Goal: Navigation & Orientation: Find specific page/section

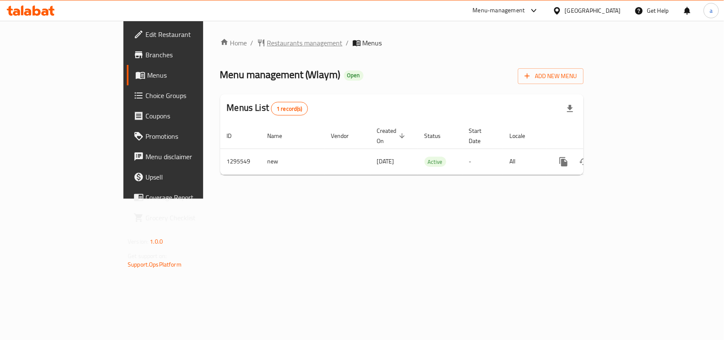
click at [267, 43] on span "Restaurants management" at bounding box center [305, 43] width 76 height 10
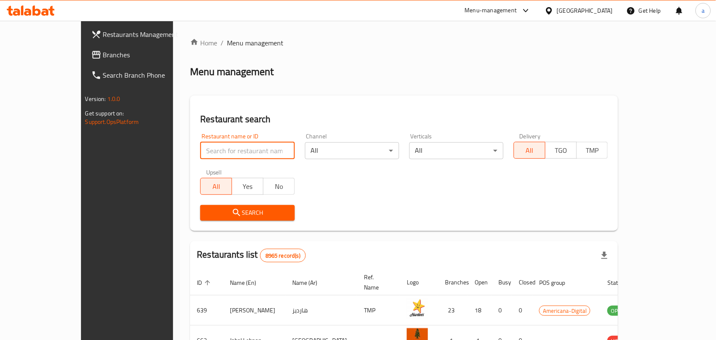
click at [211, 155] on input "search" at bounding box center [247, 150] width 94 height 17
paste input "699776"
type input "699776"
click button "Search" at bounding box center [247, 213] width 94 height 16
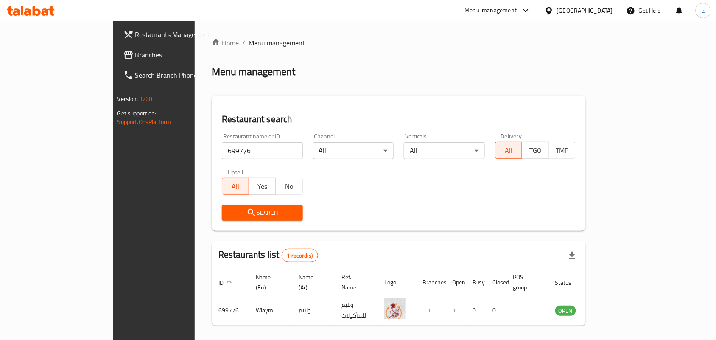
click at [135, 50] on span "Branches" at bounding box center [180, 55] width 91 height 10
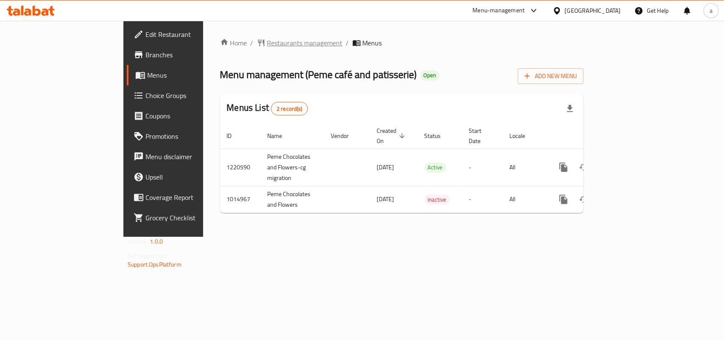
click at [267, 45] on span "Restaurants management" at bounding box center [305, 43] width 76 height 10
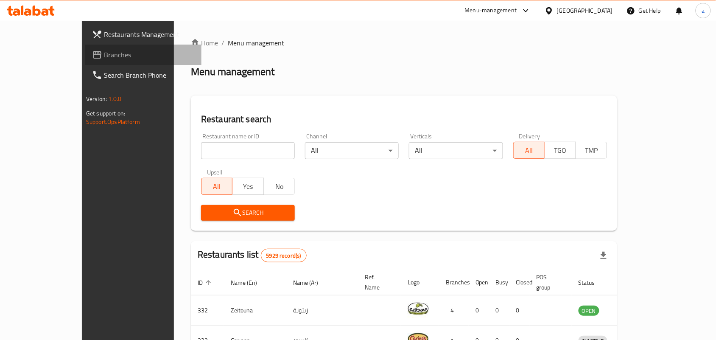
click at [104, 53] on span "Branches" at bounding box center [149, 55] width 91 height 10
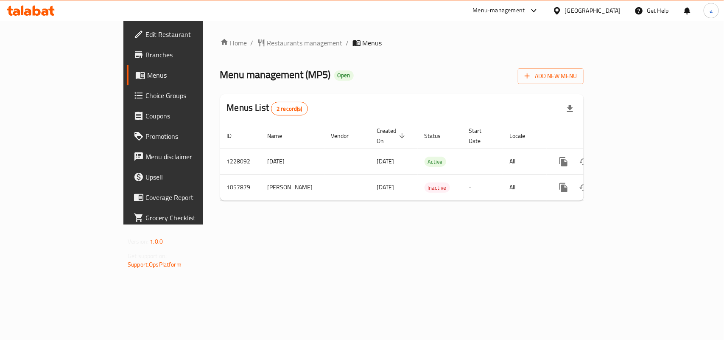
click at [267, 45] on span "Restaurants management" at bounding box center [305, 43] width 76 height 10
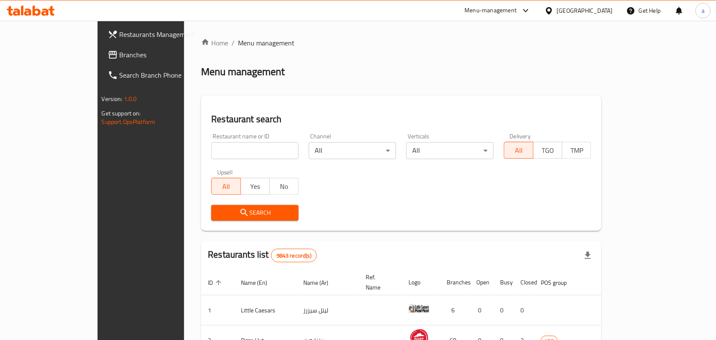
click at [120, 56] on span "Branches" at bounding box center [165, 55] width 91 height 10
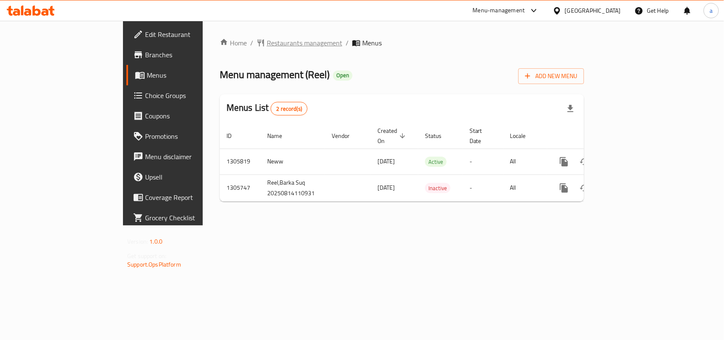
click at [267, 43] on span "Restaurants management" at bounding box center [305, 43] width 76 height 10
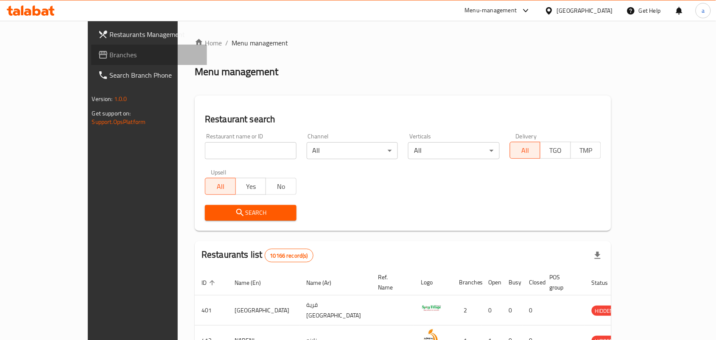
click at [110, 56] on span "Branches" at bounding box center [155, 55] width 91 height 10
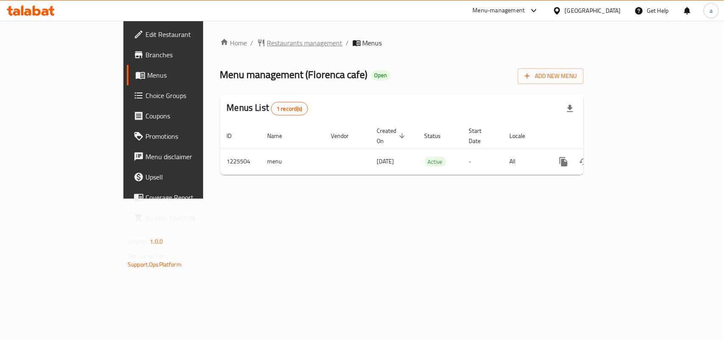
drag, startPoint x: 0, startPoint y: 0, endPoint x: 222, endPoint y: 45, distance: 226.4
click at [267, 45] on span "Restaurants management" at bounding box center [305, 43] width 76 height 10
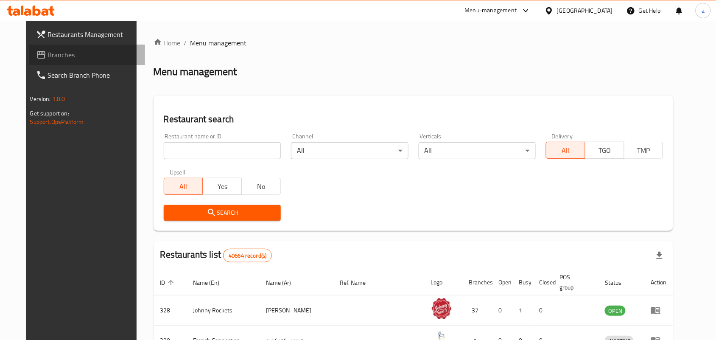
click at [56, 53] on span "Branches" at bounding box center [93, 55] width 91 height 10
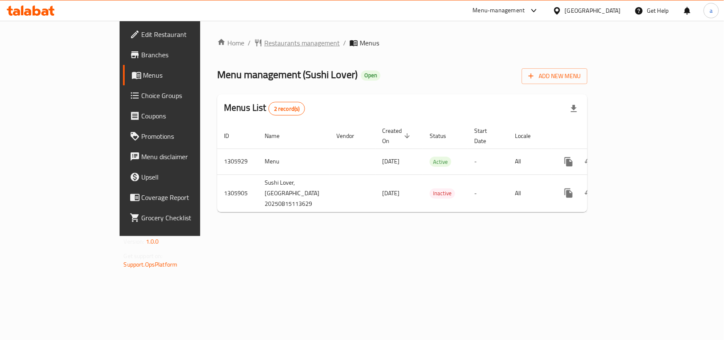
click at [264, 45] on span "Restaurants management" at bounding box center [302, 43] width 76 height 10
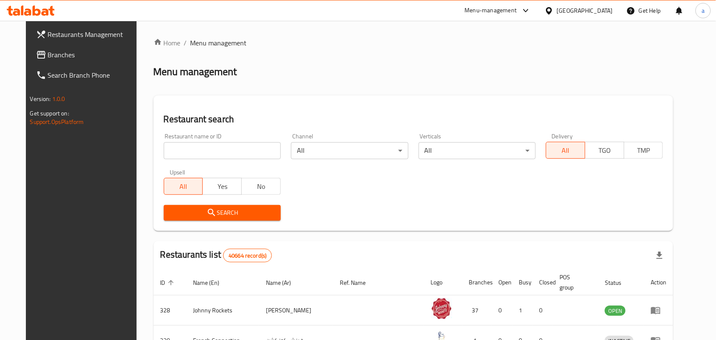
drag, startPoint x: 77, startPoint y: 51, endPoint x: 11, endPoint y: 80, distance: 71.6
click at [77, 51] on span "Branches" at bounding box center [93, 55] width 91 height 10
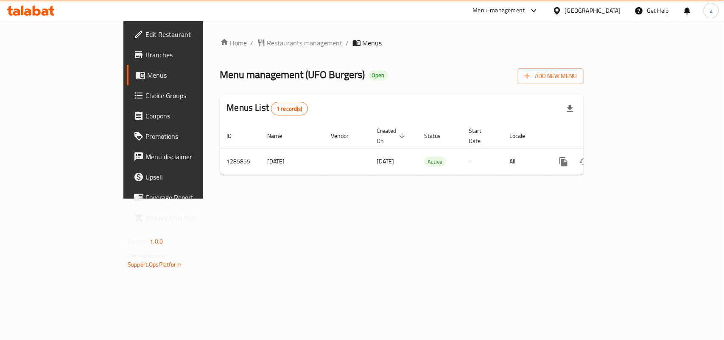
click at [267, 41] on span "Restaurants management" at bounding box center [305, 43] width 76 height 10
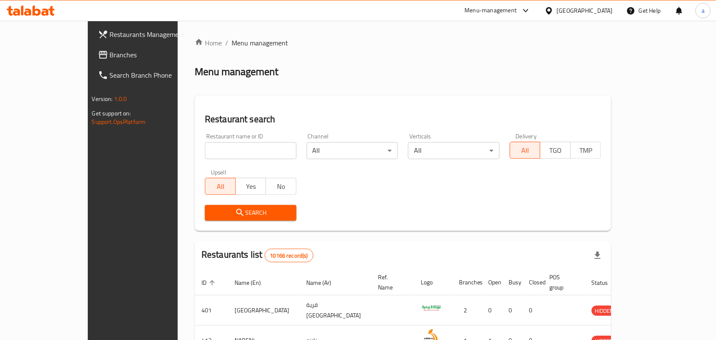
click at [110, 57] on span "Branches" at bounding box center [155, 55] width 91 height 10
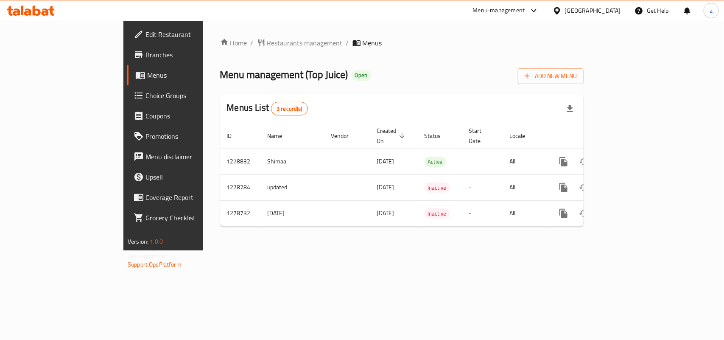
click at [267, 42] on span "Restaurants management" at bounding box center [305, 43] width 76 height 10
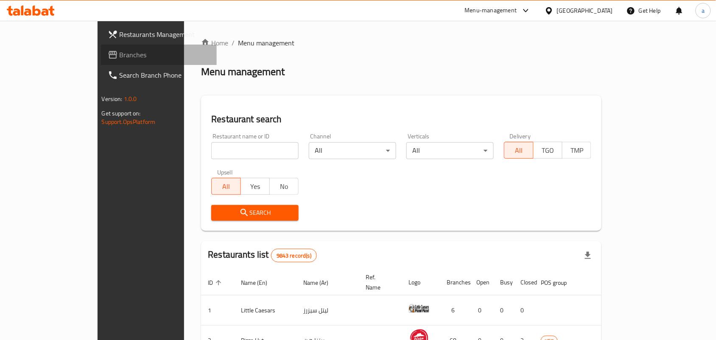
click at [120, 59] on span "Branches" at bounding box center [165, 55] width 91 height 10
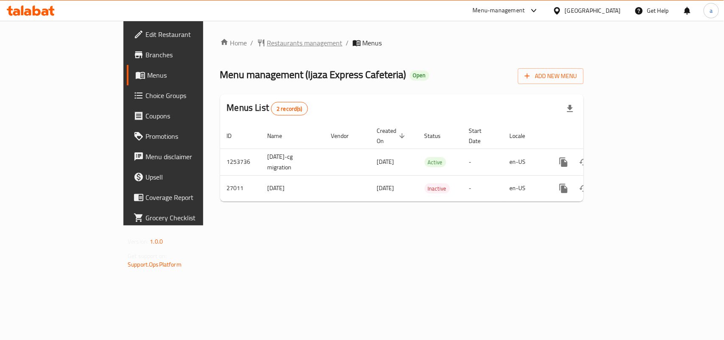
click at [267, 39] on span "Restaurants management" at bounding box center [305, 43] width 76 height 10
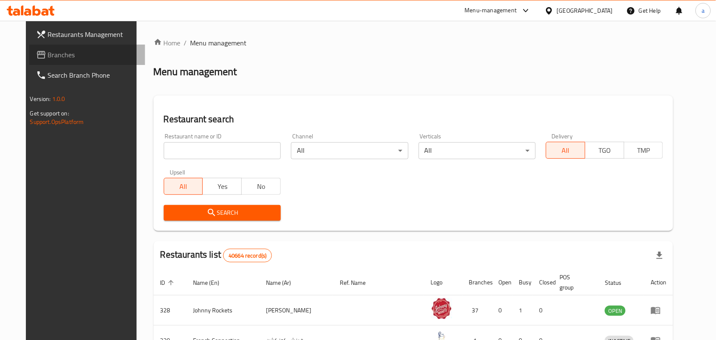
click at [53, 54] on span "Branches" at bounding box center [93, 55] width 91 height 10
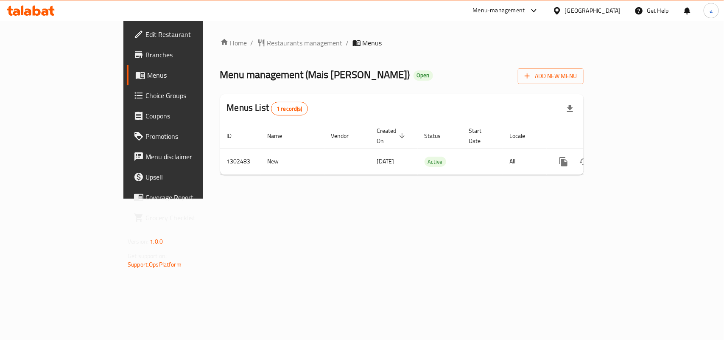
drag, startPoint x: 0, startPoint y: 0, endPoint x: 234, endPoint y: 39, distance: 237.4
click at [267, 39] on span "Restaurants management" at bounding box center [305, 43] width 76 height 10
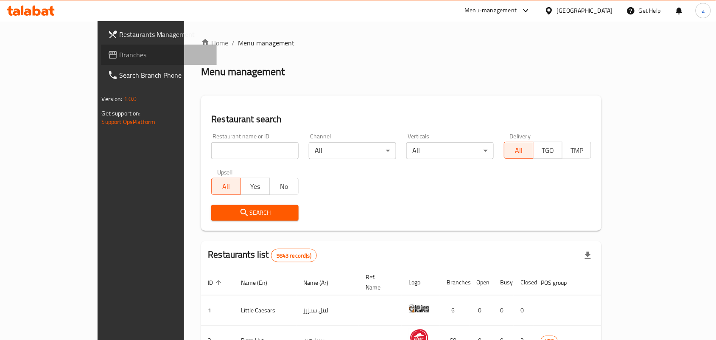
click at [120, 56] on span "Branches" at bounding box center [165, 55] width 91 height 10
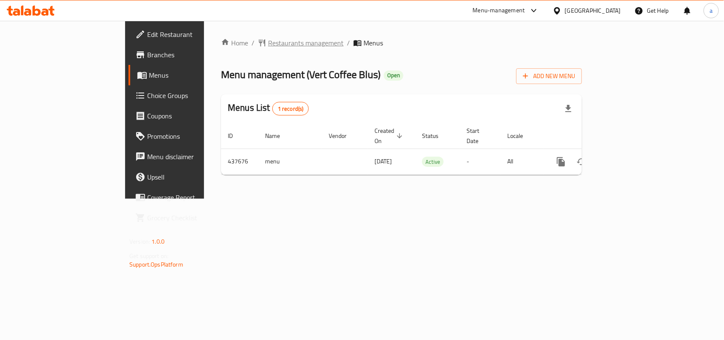
click at [268, 43] on span "Restaurants management" at bounding box center [306, 43] width 76 height 10
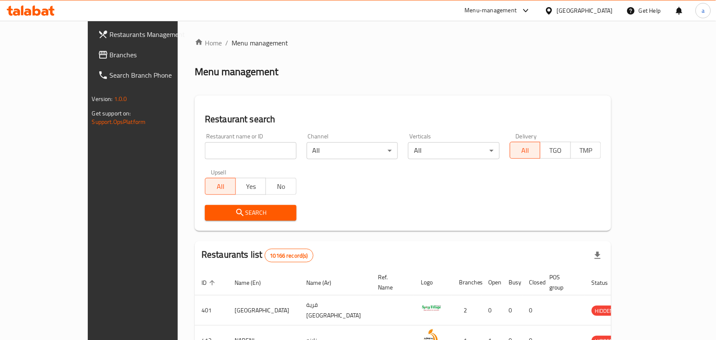
click at [110, 58] on span "Branches" at bounding box center [155, 55] width 91 height 10
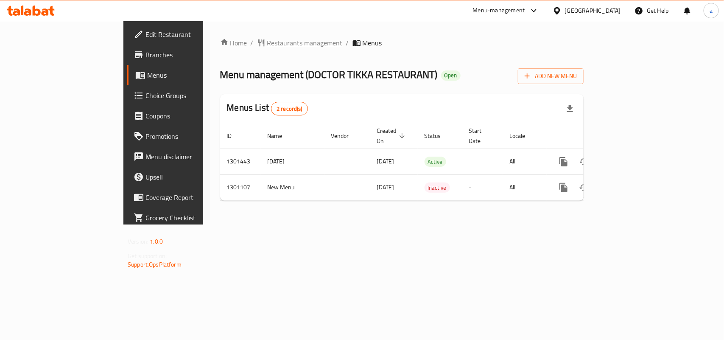
click at [267, 48] on span "Restaurants management" at bounding box center [305, 43] width 76 height 10
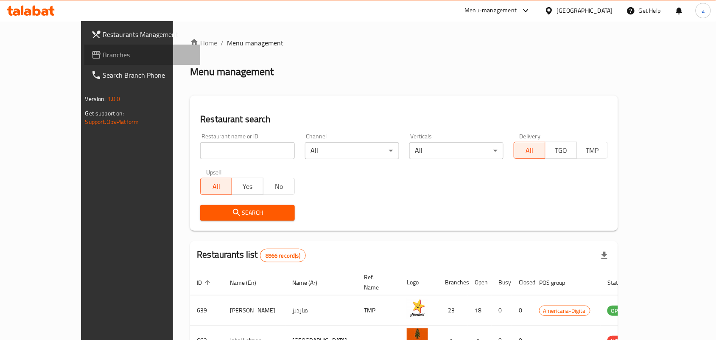
click at [103, 50] on span "Branches" at bounding box center [148, 55] width 91 height 10
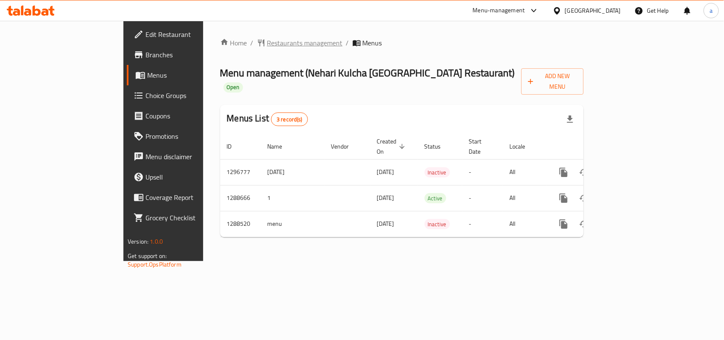
click at [267, 41] on span "Restaurants management" at bounding box center [305, 43] width 76 height 10
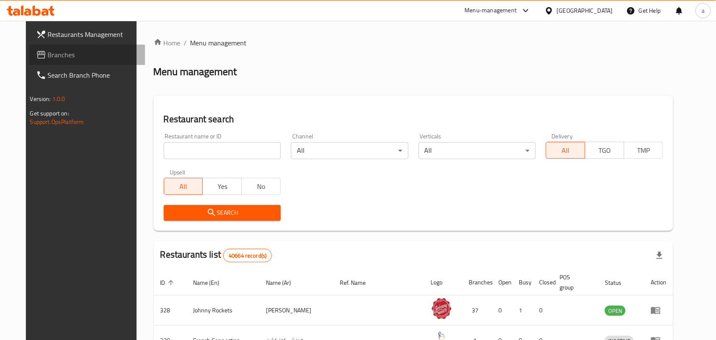
click at [56, 56] on span "Branches" at bounding box center [93, 55] width 91 height 10
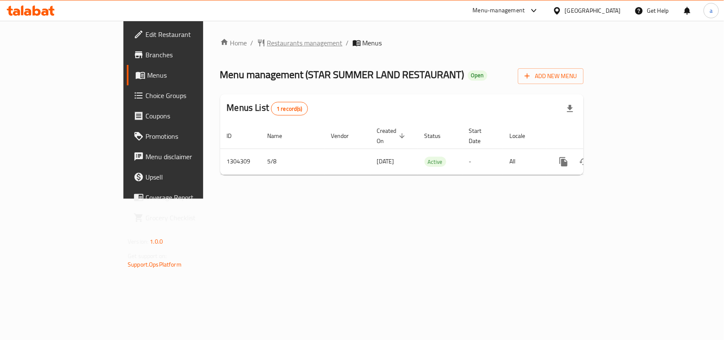
click at [267, 44] on span "Restaurants management" at bounding box center [305, 43] width 76 height 10
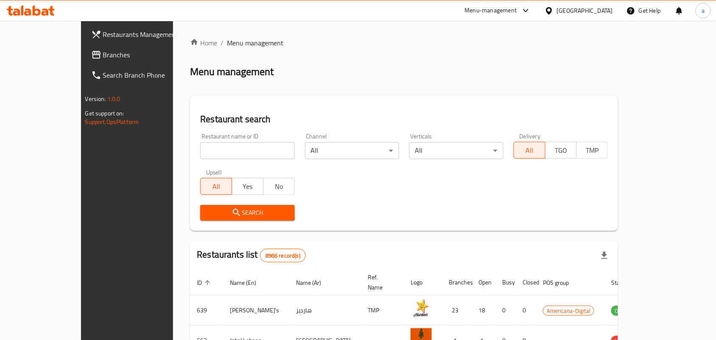
click at [200, 148] on input "search" at bounding box center [247, 150] width 94 height 17
paste input "703166"
type input "703166"
click button "Search" at bounding box center [247, 213] width 94 height 16
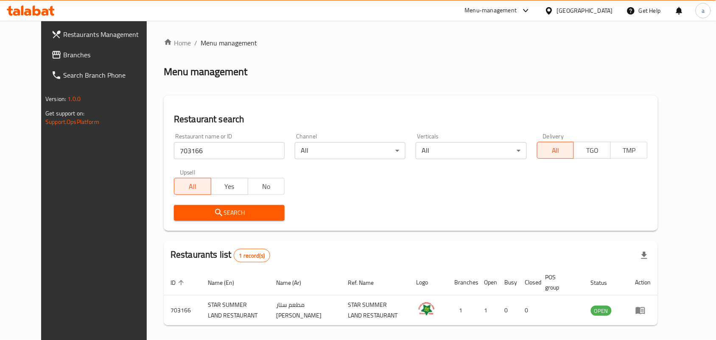
drag, startPoint x: 77, startPoint y: 52, endPoint x: 87, endPoint y: 48, distance: 10.6
click at [77, 51] on span "Branches" at bounding box center [108, 55] width 91 height 10
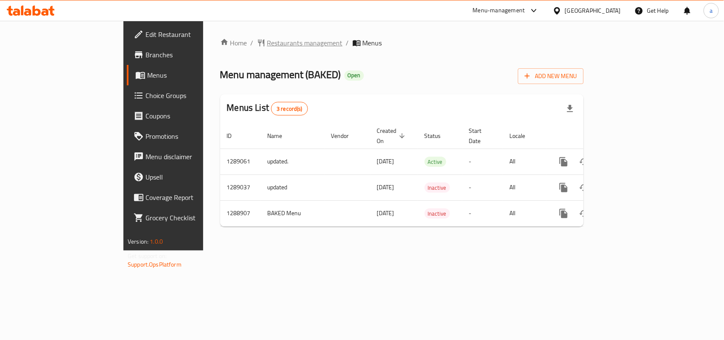
click at [267, 42] on span "Restaurants management" at bounding box center [305, 43] width 76 height 10
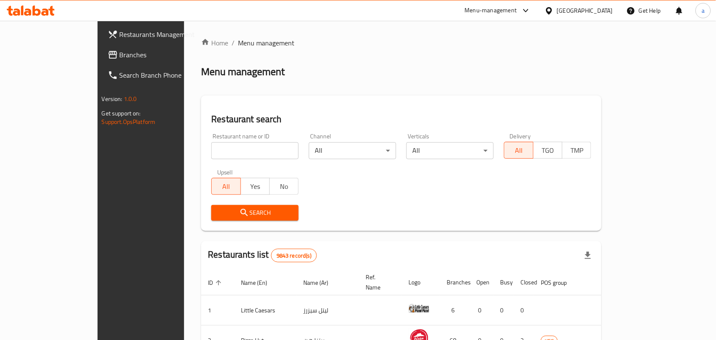
click at [120, 51] on span "Branches" at bounding box center [165, 55] width 91 height 10
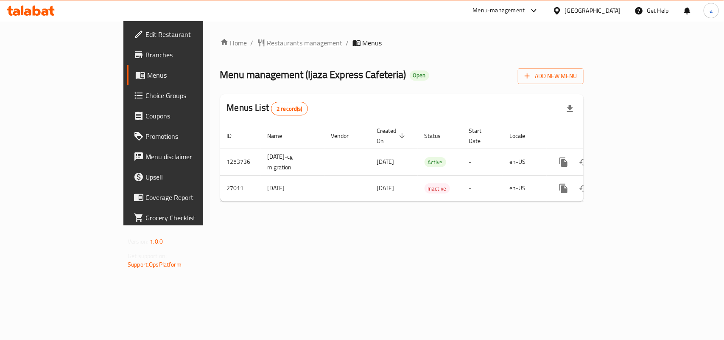
click at [267, 45] on span "Restaurants management" at bounding box center [305, 43] width 76 height 10
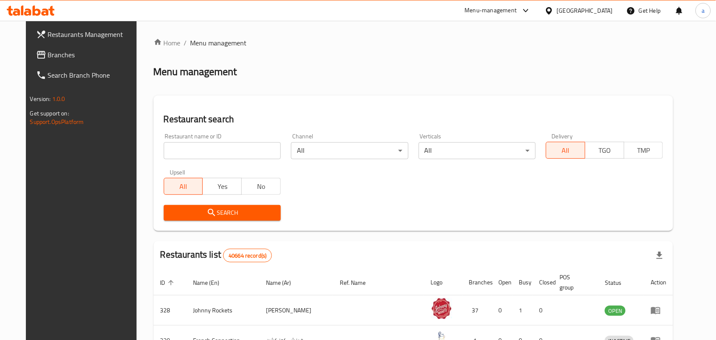
drag, startPoint x: 74, startPoint y: 52, endPoint x: 67, endPoint y: 54, distance: 7.6
click at [74, 52] on span "Branches" at bounding box center [93, 55] width 91 height 10
